Goal: Task Accomplishment & Management: Manage account settings

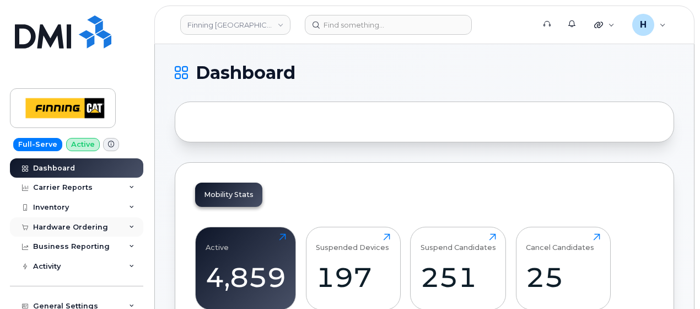
click at [45, 231] on div "Hardware Ordering" at bounding box center [76, 227] width 133 height 20
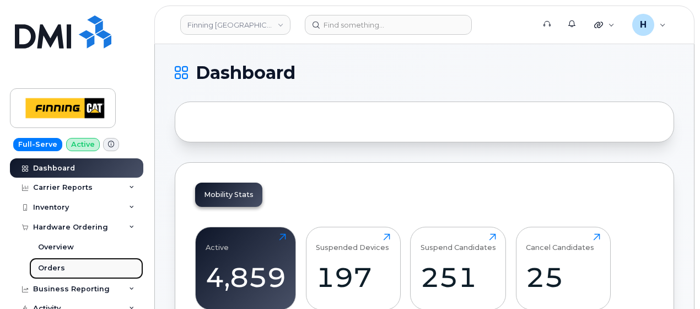
click at [49, 264] on div "Orders" at bounding box center [51, 268] width 27 height 10
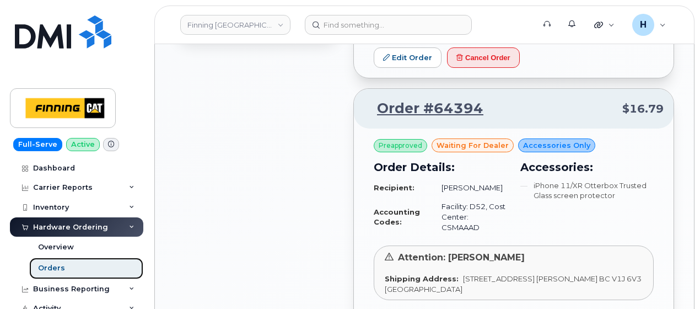
scroll to position [827, 0]
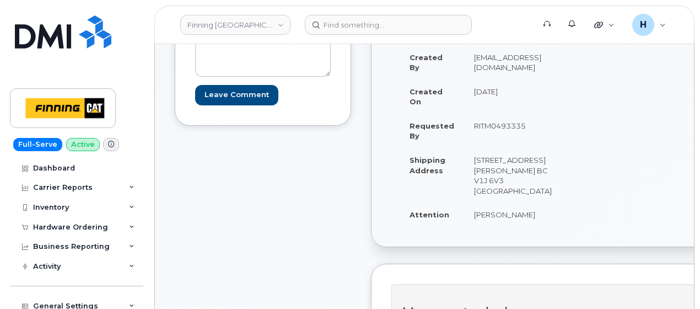
scroll to position [165, 0]
drag, startPoint x: 464, startPoint y: 198, endPoint x: 535, endPoint y: 216, distance: 72.7
click at [535, 216] on td "[PERSON_NAME]" at bounding box center [513, 213] width 98 height 24
copy td "[PERSON_NAME]"
drag, startPoint x: 483, startPoint y: 178, endPoint x: 517, endPoint y: 168, distance: 35.1
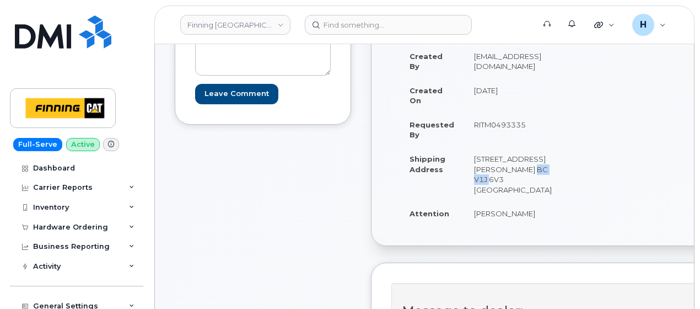
click at [517, 168] on td "[STREET_ADDRESS] [PERSON_NAME] BC V1J 6V3 [GEOGRAPHIC_DATA]" at bounding box center [513, 174] width 98 height 55
copy td "V1J 6V3"
drag, startPoint x: 465, startPoint y: 152, endPoint x: 492, endPoint y: 154, distance: 27.1
click at [492, 154] on td "[STREET_ADDRESS] [PERSON_NAME] BC V1J 6V3 [GEOGRAPHIC_DATA]" at bounding box center [513, 174] width 98 height 55
copy td "8712"
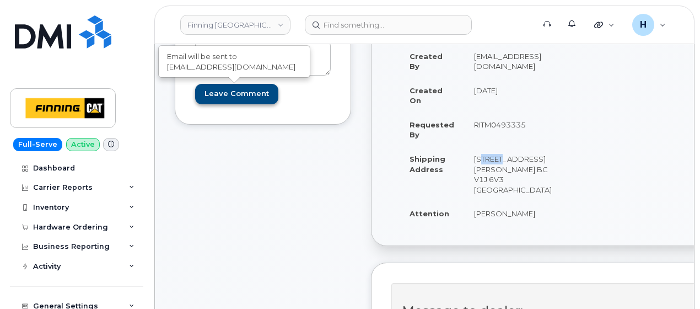
scroll to position [0, 0]
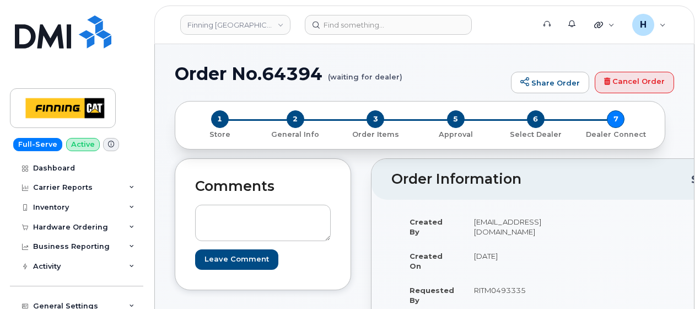
click at [273, 72] on h1 "Order No.64394 (waiting for dealer)" at bounding box center [340, 73] width 331 height 19
copy h1 "64394"
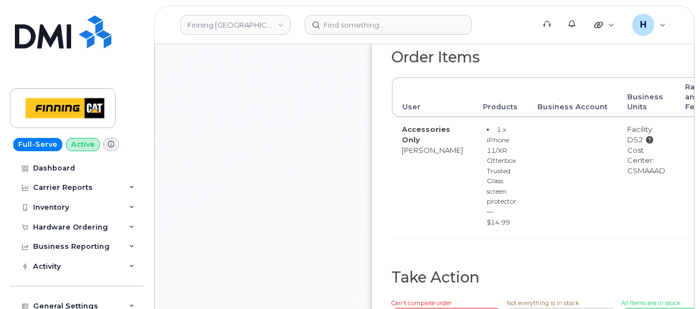
scroll to position [551, 0]
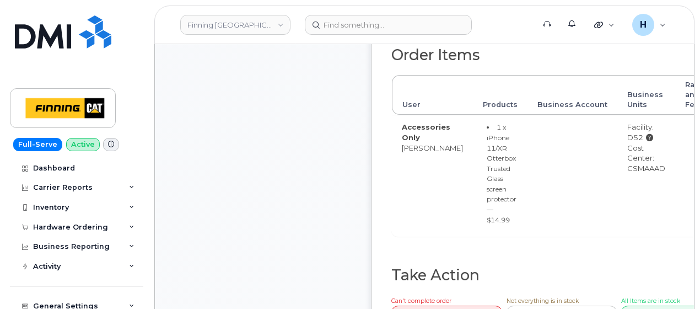
drag, startPoint x: 610, startPoint y: 174, endPoint x: 653, endPoint y: 176, distance: 43.6
click at [653, 176] on td "Facility: D52 Cost Center: CSMAAAD" at bounding box center [646, 175] width 58 height 121
copy div "CSMAAAD"
drag, startPoint x: 604, startPoint y: 136, endPoint x: 626, endPoint y: 134, distance: 22.1
click at [626, 134] on td "Facility: D52 Cost Center: CSMAAAD" at bounding box center [646, 175] width 58 height 121
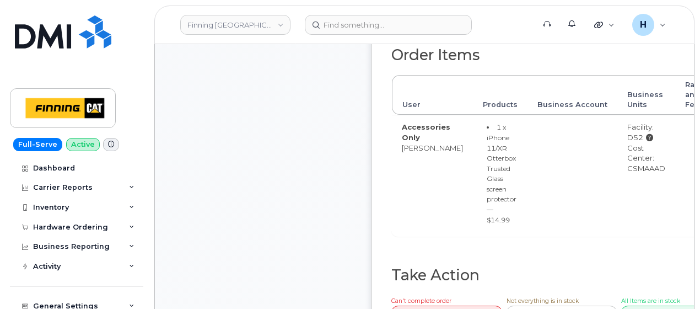
copy div "D52"
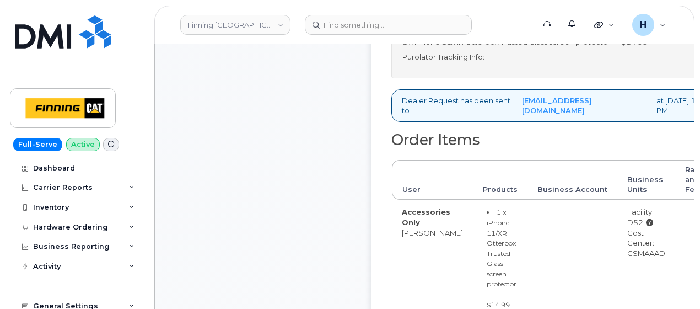
scroll to position [331, 0]
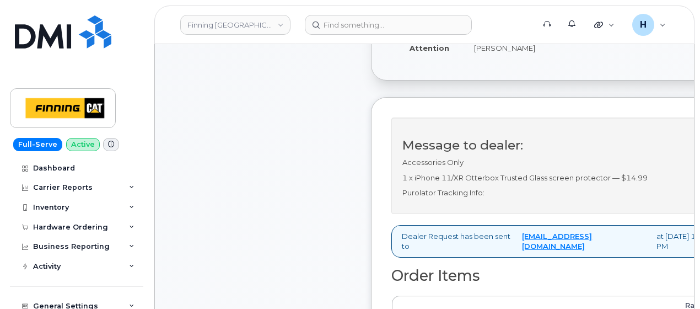
click at [276, 168] on div "Comments Leave Comment" at bounding box center [263, 224] width 176 height 795
